Goal: Task Accomplishment & Management: Manage account settings

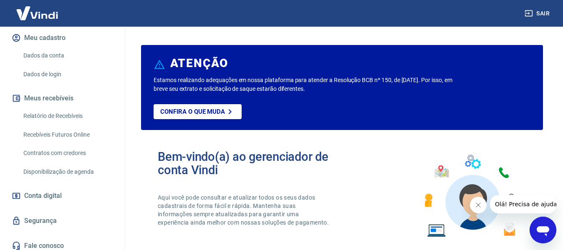
scroll to position [115, 0]
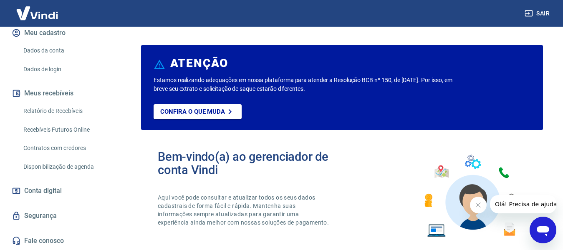
click at [51, 111] on link "Relatório de Recebíveis" at bounding box center [67, 111] width 95 height 17
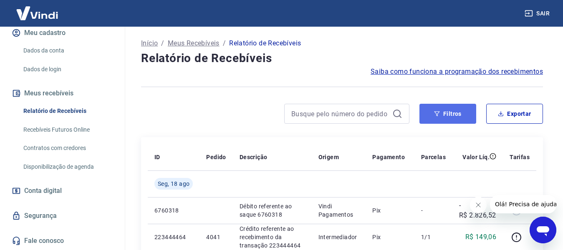
click at [442, 112] on button "Filtros" at bounding box center [447, 114] width 57 height 20
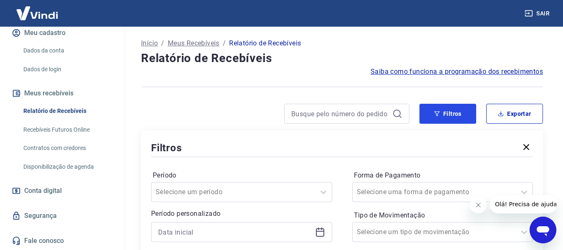
scroll to position [167, 0]
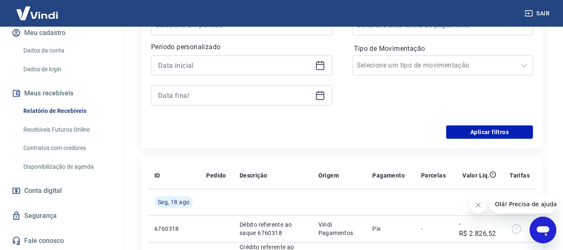
drag, startPoint x: 126, startPoint y: 141, endPoint x: 121, endPoint y: 64, distance: 77.4
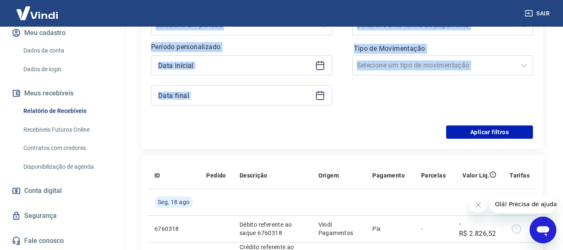
scroll to position [0, 0]
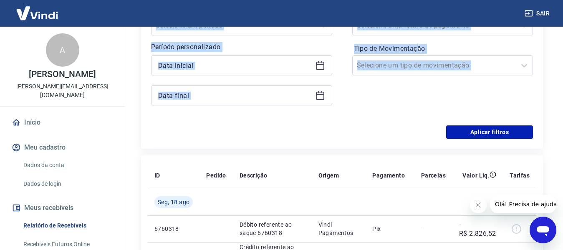
click at [29, 121] on link "Início" at bounding box center [62, 123] width 105 height 18
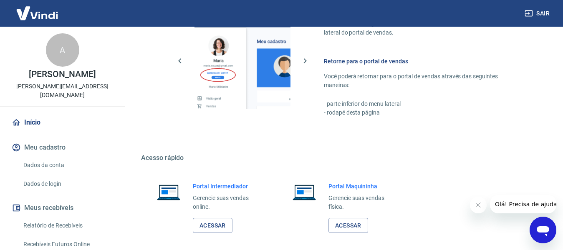
scroll to position [521, 0]
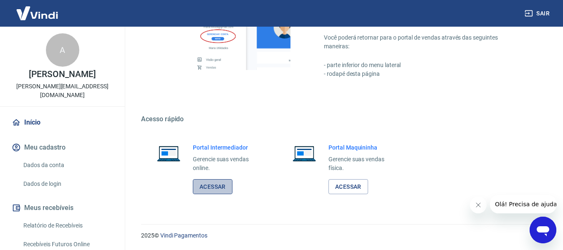
click at [200, 194] on link "Acessar" at bounding box center [213, 186] width 40 height 15
